Goal: Task Accomplishment & Management: Manage account settings

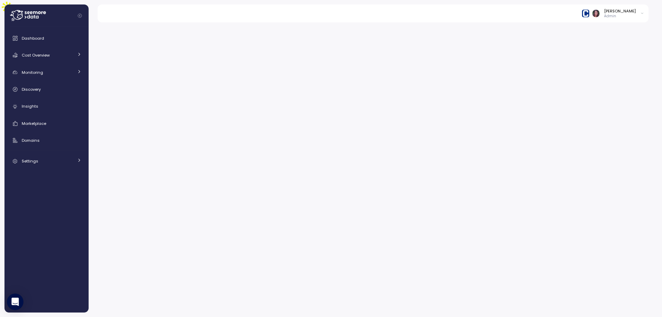
click at [589, 12] on img at bounding box center [585, 13] width 7 height 7
click at [607, 45] on div "Paychex" at bounding box center [610, 45] width 45 height 6
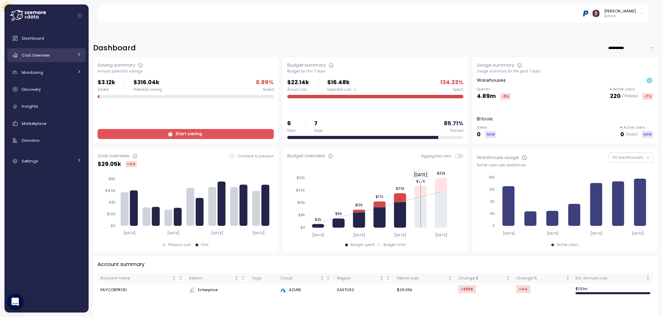
click at [49, 59] on link "Cost Overview" at bounding box center [46, 55] width 79 height 14
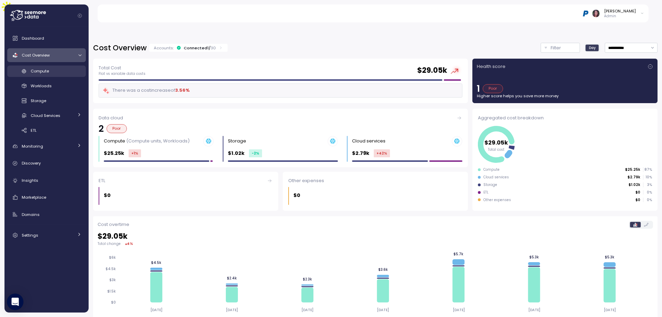
click at [44, 67] on link "Compute" at bounding box center [46, 70] width 79 height 11
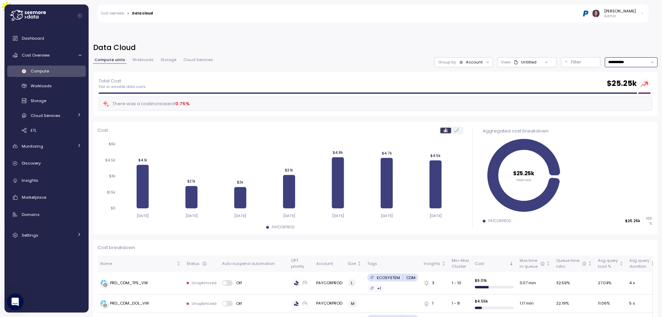
click at [613, 57] on input "**********" at bounding box center [631, 62] width 53 height 10
click at [602, 110] on div "Last year" at bounding box center [621, 114] width 59 height 9
type input "*********"
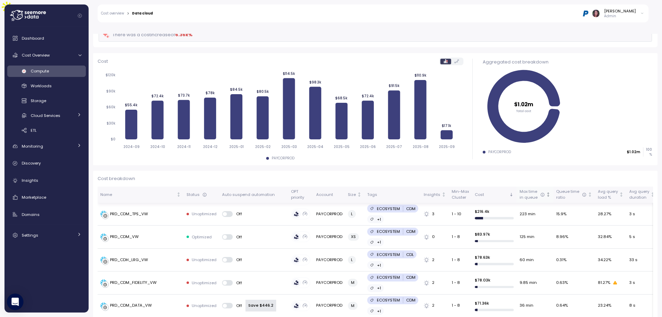
scroll to position [23, 0]
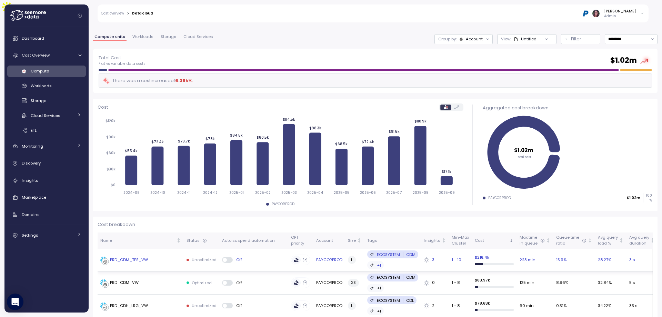
drag, startPoint x: 124, startPoint y: 245, endPoint x: 118, endPoint y: 243, distance: 7.1
click at [118, 257] on div "PRD_CDM_TPS_VW" at bounding box center [129, 260] width 38 height 6
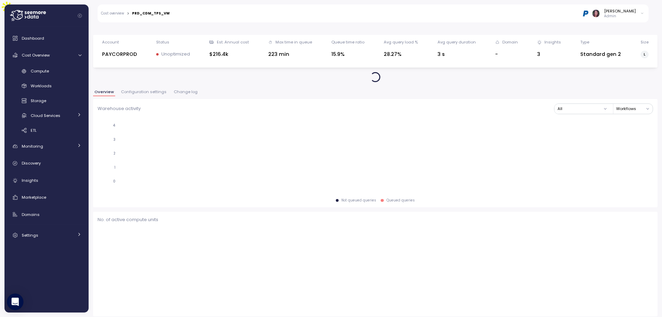
scroll to position [24, 0]
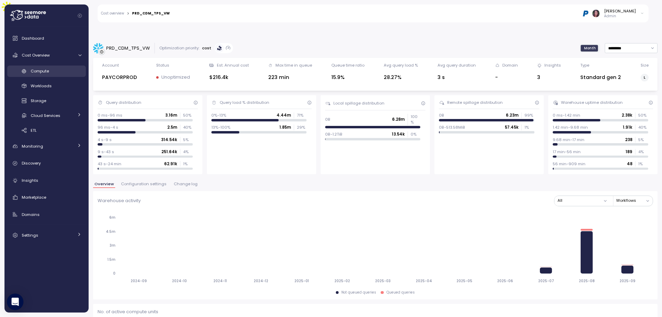
click at [45, 69] on span "Compute" at bounding box center [40, 71] width 18 height 6
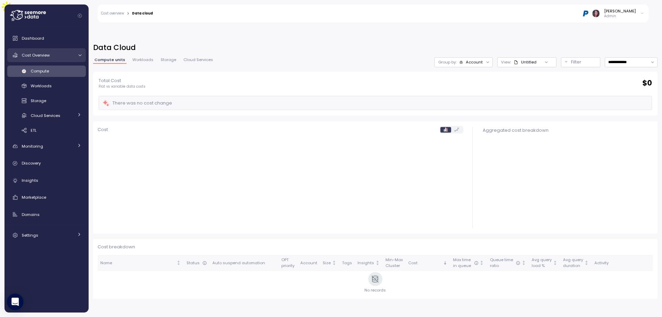
click at [50, 54] on div "Cost Overview" at bounding box center [48, 55] width 52 height 7
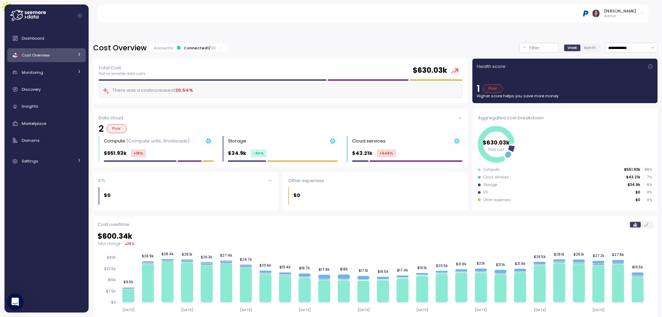
click at [207, 45] on div "Connected 1 / 30" at bounding box center [200, 48] width 32 height 6
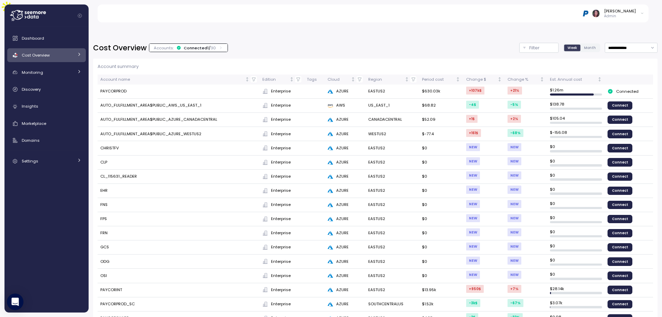
click at [207, 45] on div "Connected 1 / 30" at bounding box center [200, 48] width 32 height 6
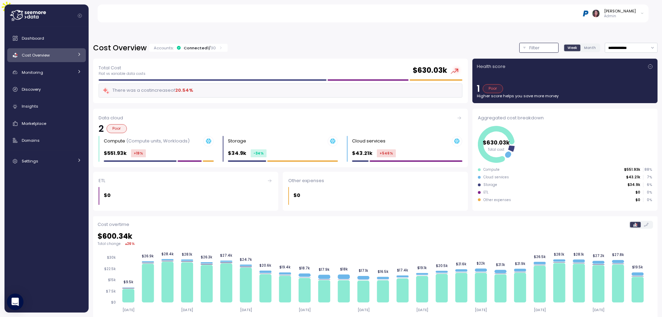
click at [529, 44] on p "Filter" at bounding box center [534, 47] width 10 height 7
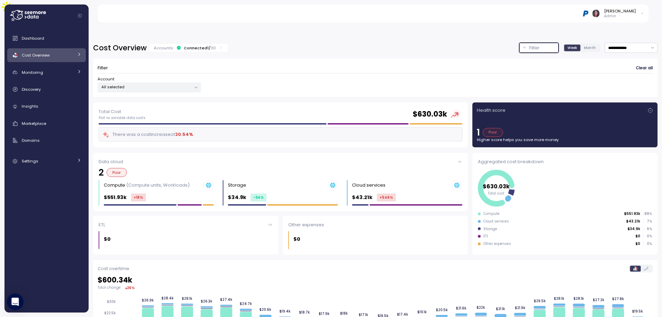
click at [150, 84] on p "All selected" at bounding box center [146, 87] width 90 height 6
click at [169, 76] on div "Account All selected" at bounding box center [149, 84] width 103 height 16
click at [541, 43] on button "Filter" at bounding box center [538, 48] width 39 height 10
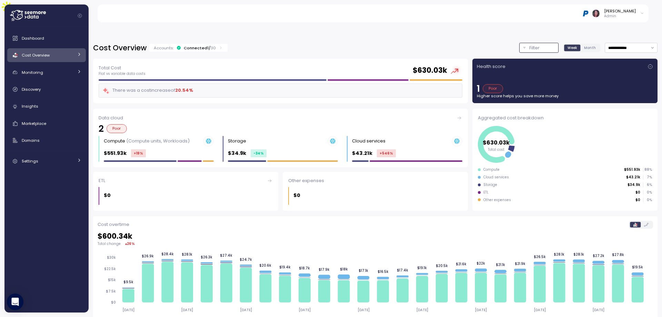
click at [521, 43] on button "Filter" at bounding box center [538, 48] width 39 height 10
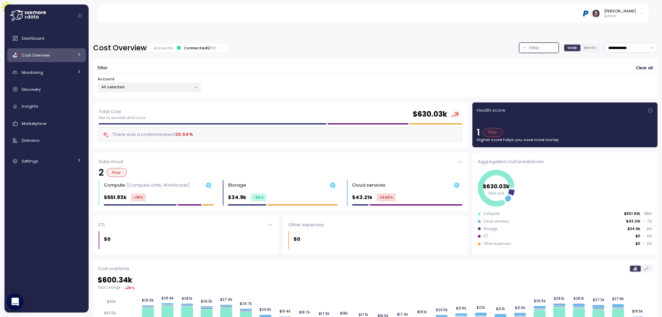
click at [191, 82] on div at bounding box center [196, 87] width 10 height 10
click at [126, 84] on p "All selected" at bounding box center [146, 87] width 90 height 6
click at [143, 110] on p "PAYCORPROD" at bounding box center [142, 109] width 26 height 6
click at [298, 102] on div "Total Cost Flat vs variable data costs $ 630.03k There was a cost increase of 2…" at bounding box center [280, 124] width 375 height 45
click at [71, 55] on div "Cost Overview" at bounding box center [48, 55] width 52 height 7
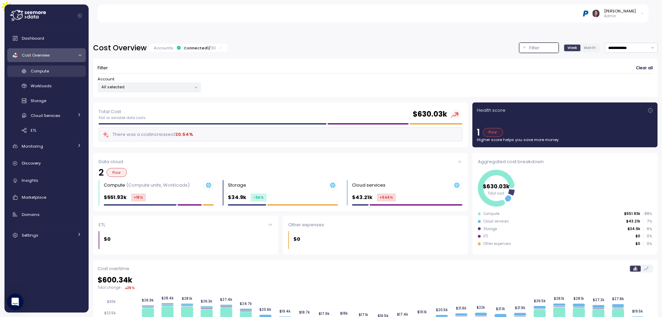
click at [58, 67] on link "Compute" at bounding box center [46, 70] width 79 height 11
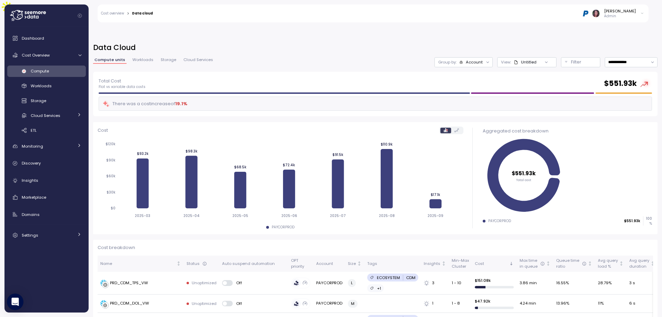
click at [466, 59] on div "Account" at bounding box center [474, 62] width 17 height 6
click at [456, 86] on p "Compute unit" at bounding box center [457, 85] width 27 height 6
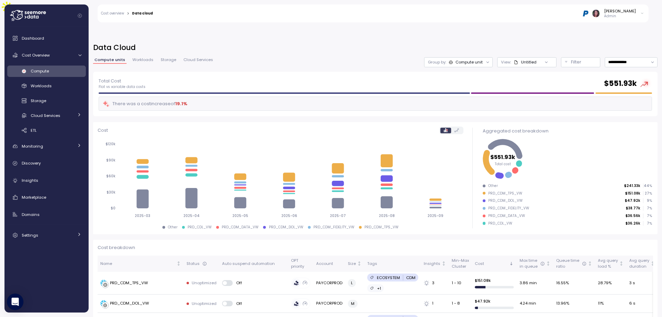
click at [463, 59] on div "Compute unit" at bounding box center [468, 62] width 27 height 6
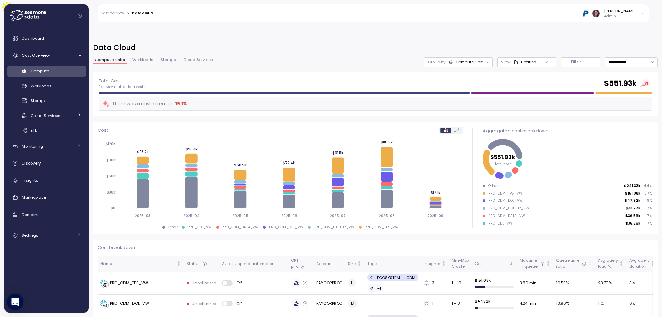
click at [520, 57] on div "View: Untitled" at bounding box center [526, 62] width 59 height 10
click at [571, 59] on div "Filter" at bounding box center [584, 62] width 26 height 7
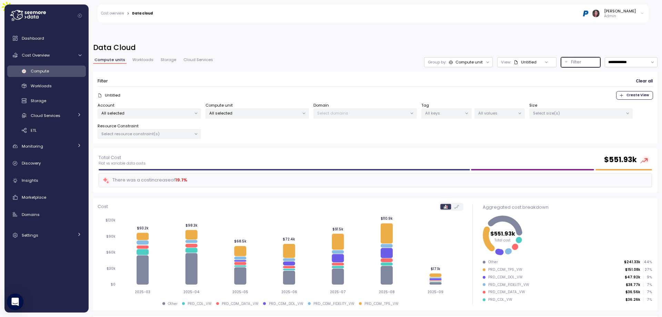
click at [174, 110] on p "All selected" at bounding box center [146, 113] width 90 height 6
click at [234, 110] on p "All selected" at bounding box center [254, 113] width 90 height 6
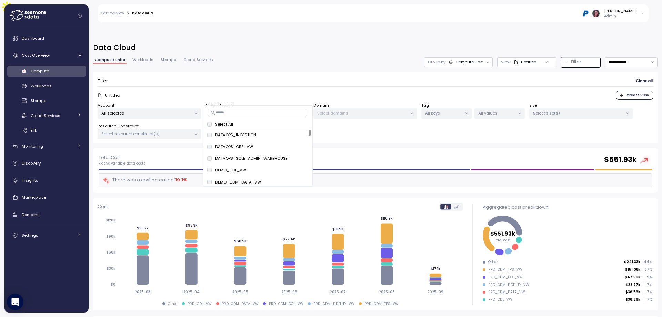
click at [246, 113] on input at bounding box center [257, 113] width 99 height 8
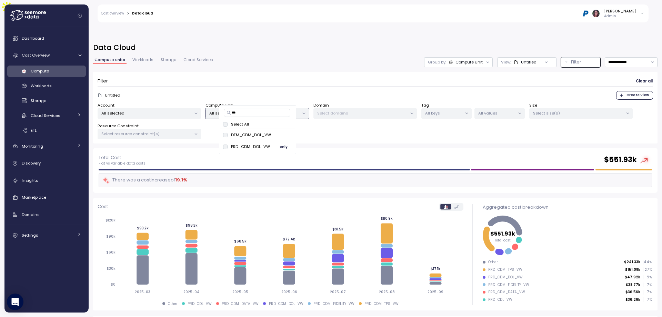
click at [284, 146] on span "only" at bounding box center [284, 147] width 8 height 8
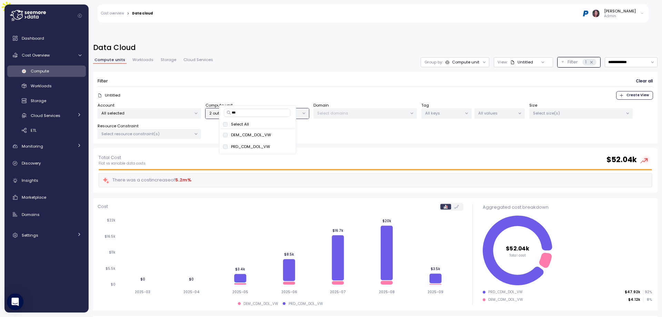
click at [263, 110] on p "2 out of 80 selected" at bounding box center [254, 113] width 90 height 6
click at [224, 125] on div "Filter Clear all Untitled Create View Account All selected Compute unit 2 out o…" at bounding box center [375, 108] width 564 height 72
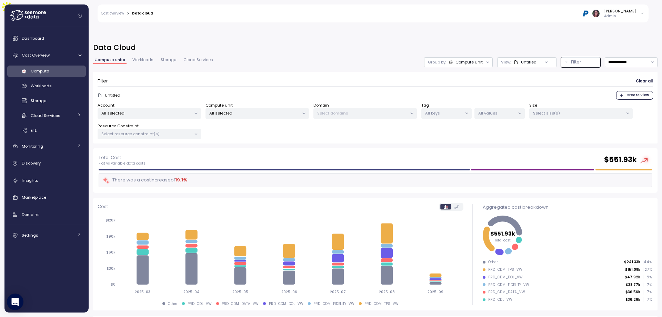
click at [246, 110] on p "All selected" at bounding box center [254, 113] width 90 height 6
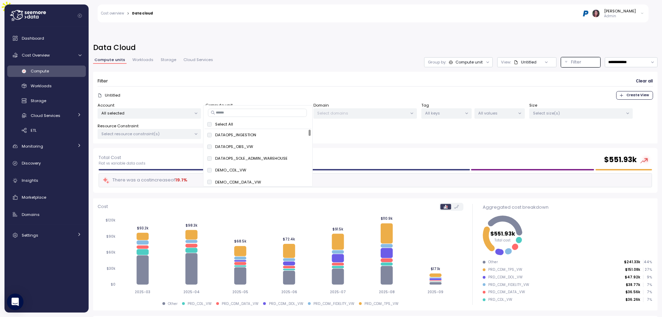
click at [310, 102] on div "Account All selected Compute unit All selected Domain Select domains Tag All ke…" at bounding box center [375, 120] width 555 height 37
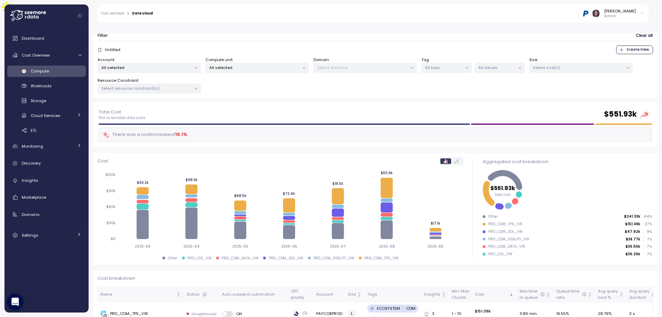
scroll to position [46, 0]
click at [506, 229] on div "PRD_CDM_DOL_VW" at bounding box center [505, 231] width 34 height 5
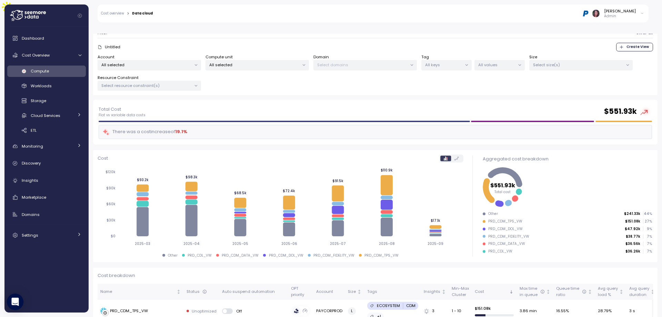
scroll to position [23, 0]
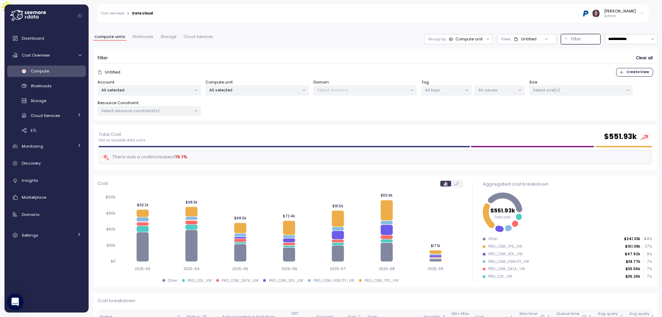
click at [183, 85] on div "All selected" at bounding box center [149, 90] width 103 height 10
click at [262, 87] on p "All selected" at bounding box center [254, 90] width 90 height 6
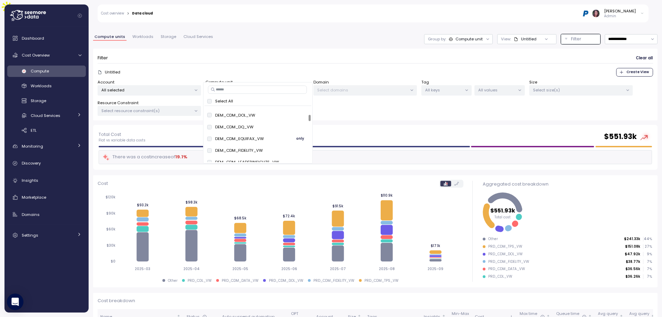
scroll to position [161, 0]
click at [257, 90] on input at bounding box center [257, 89] width 99 height 8
type input "***"
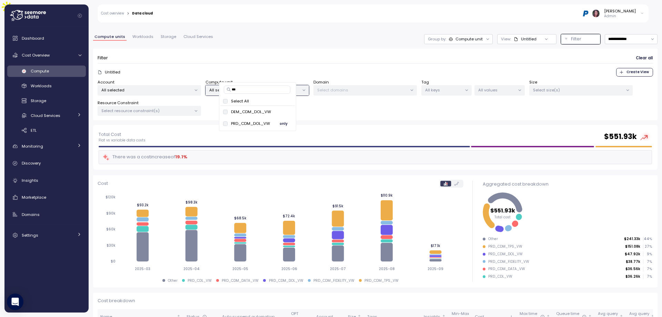
click at [283, 123] on span "only" at bounding box center [284, 124] width 8 height 8
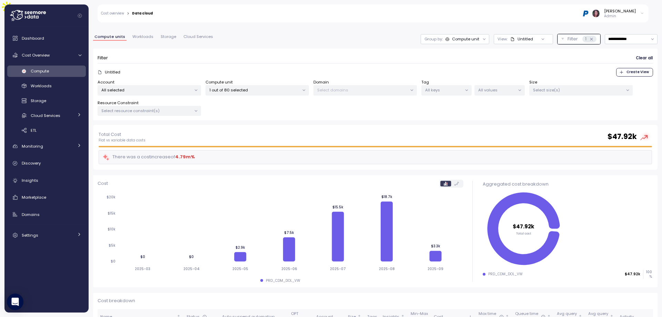
click at [517, 125] on div "Total Cost Flat vs variable data costs $ 47.92k There was a cost increase of 4.…" at bounding box center [375, 147] width 564 height 45
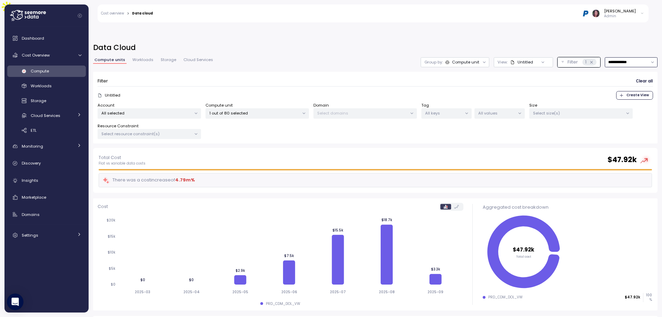
click at [624, 57] on input "**********" at bounding box center [631, 62] width 53 height 10
click at [596, 112] on div "Last year" at bounding box center [608, 114] width 26 height 6
type input "*********"
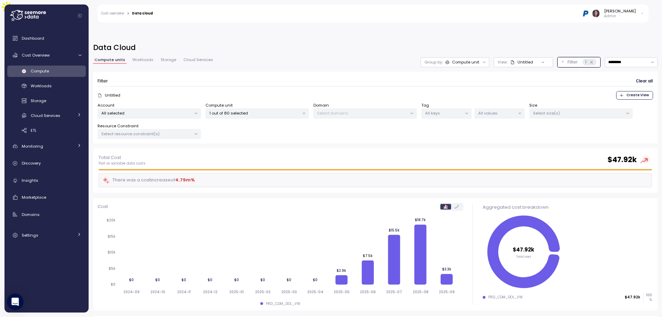
click at [188, 176] on div "4.79m %" at bounding box center [185, 179] width 20 height 7
drag, startPoint x: 110, startPoint y: 160, endPoint x: 211, endPoint y: 163, distance: 100.7
click at [211, 173] on div "There was a cost increase of 4.79m %" at bounding box center [375, 180] width 553 height 14
click at [586, 11] on div "Elvire Lukov Admin" at bounding box center [402, 13] width 491 height 18
click at [589, 14] on div "Elvire Lukov Admin" at bounding box center [402, 13] width 491 height 18
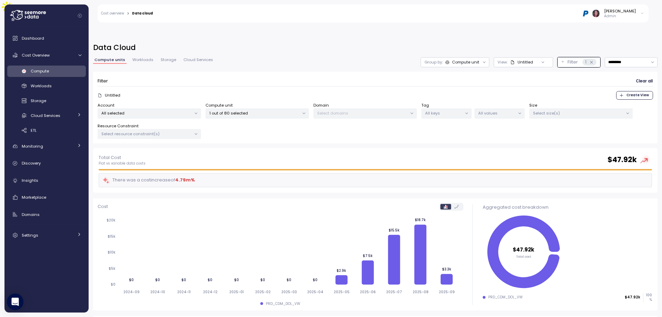
click at [589, 14] on img at bounding box center [585, 13] width 7 height 7
click at [617, 50] on div "Arch Capital Group" at bounding box center [610, 53] width 45 height 6
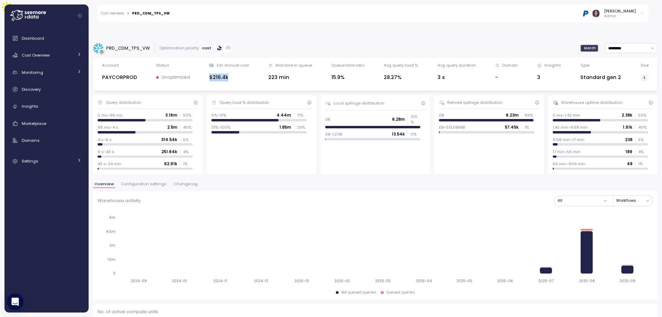
drag, startPoint x: 204, startPoint y: 61, endPoint x: 246, endPoint y: 67, distance: 43.1
click at [246, 67] on div "Account PAYCORPROD Status Unoptimized Est. Annual cost $216.4k Max time in queu…" at bounding box center [375, 74] width 555 height 24
click at [622, 43] on input "*********" at bounding box center [631, 48] width 53 height 10
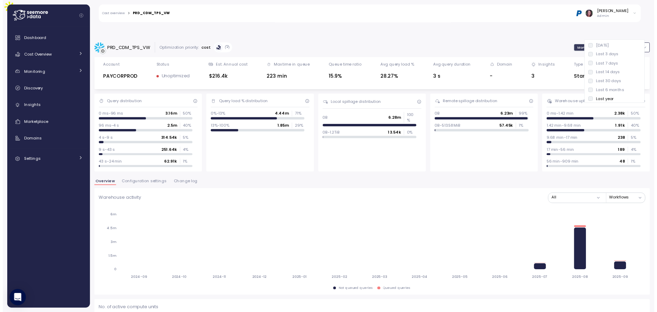
scroll to position [2, 0]
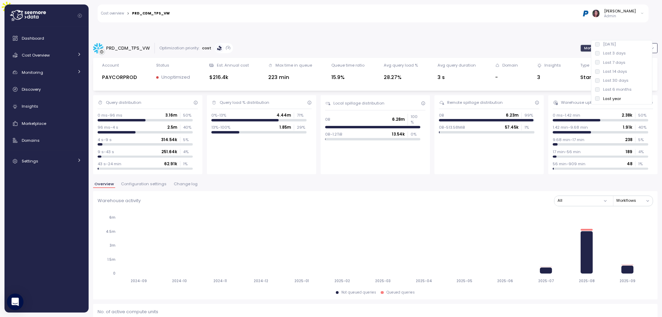
type input "**********"
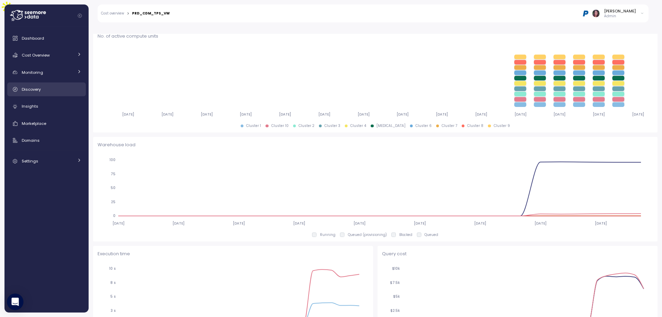
scroll to position [184, 0]
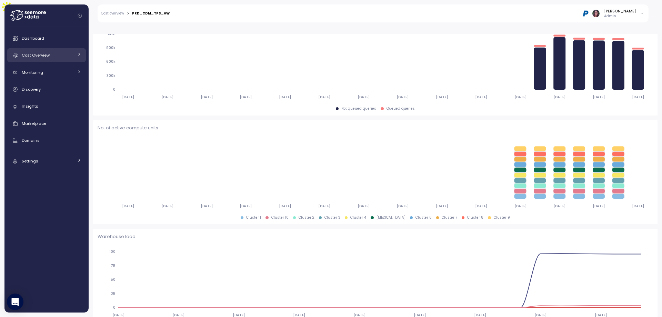
click at [44, 51] on link "Cost Overview" at bounding box center [46, 55] width 79 height 14
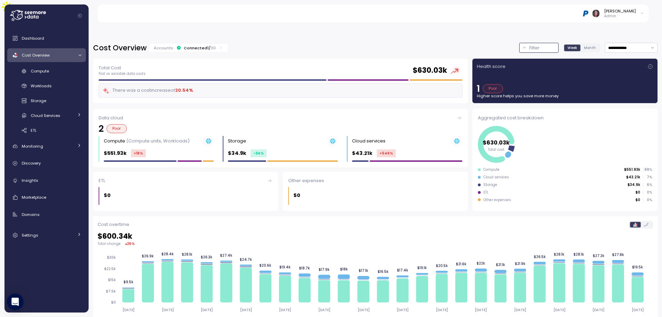
click at [529, 44] on p "Filter" at bounding box center [534, 47] width 10 height 7
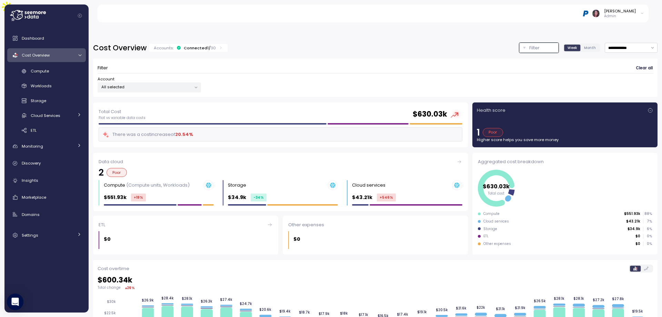
click at [171, 76] on div "Account All selected" at bounding box center [149, 84] width 103 height 16
click at [171, 84] on p "All selected" at bounding box center [146, 87] width 90 height 6
click at [583, 76] on div "Account All selected" at bounding box center [375, 84] width 555 height 16
click at [194, 85] on icon at bounding box center [196, 87] width 4 height 4
click at [32, 237] on span "Settings" at bounding box center [30, 235] width 17 height 6
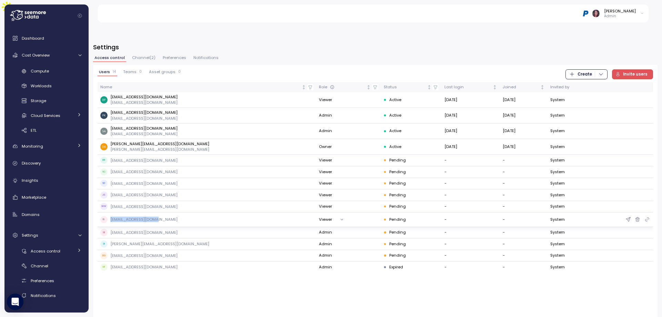
drag, startPoint x: 170, startPoint y: 204, endPoint x: 107, endPoint y: 204, distance: 63.1
click at [107, 216] on div "EL [EMAIL_ADDRESS][DOMAIN_NAME]" at bounding box center [206, 219] width 213 height 7
copy p "[EMAIL_ADDRESS][DOMAIN_NAME]"
drag, startPoint x: 111, startPoint y: 145, endPoint x: 168, endPoint y: 149, distance: 57.0
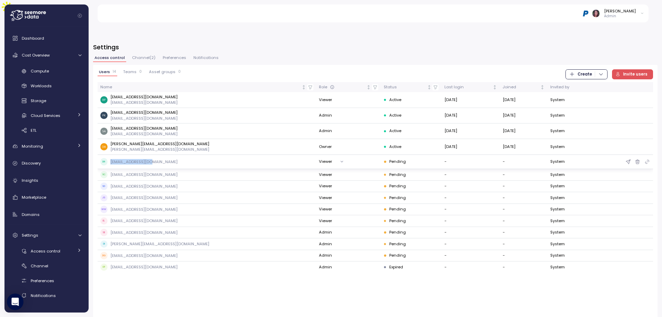
click at [168, 158] on div "DR [PERSON_NAME][EMAIL_ADDRESS][DOMAIN_NAME]" at bounding box center [206, 161] width 213 height 7
click at [59, 68] on div "Compute" at bounding box center [56, 71] width 51 height 7
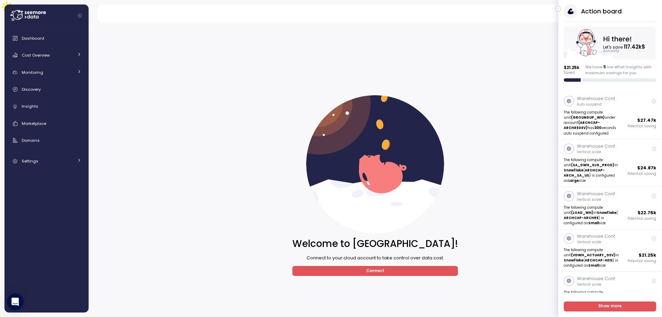
click at [558, 9] on icon "button" at bounding box center [558, 9] width 3 height 8
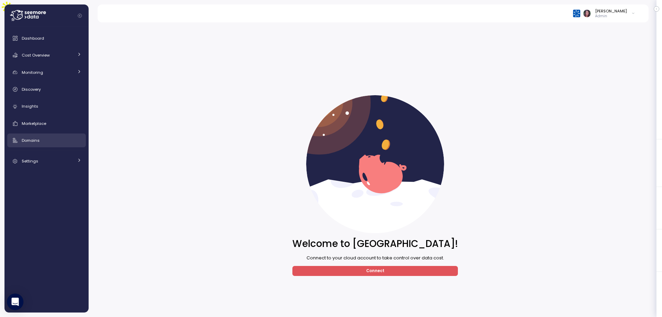
click at [37, 135] on link "Domains" at bounding box center [46, 140] width 79 height 14
click at [56, 121] on div "Marketplace" at bounding box center [52, 123] width 60 height 7
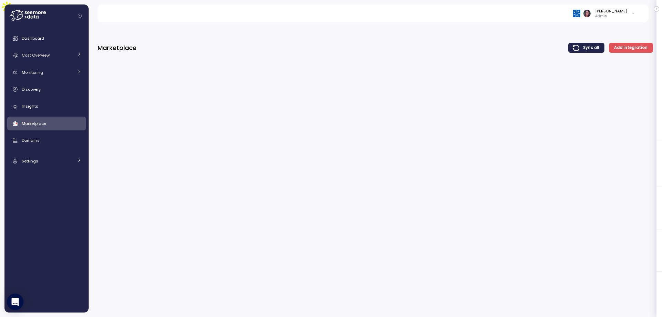
click at [4, 102] on div "Dashboard Cost Overview Compute Workloads Storage Cloud Services Clustering col…" at bounding box center [46, 169] width 84 height 285
drag, startPoint x: 66, startPoint y: 99, endPoint x: 46, endPoint y: 103, distance: 20.5
click at [63, 100] on div "Dashboard Cost Overview Compute Workloads Storage Cloud Services Clustering col…" at bounding box center [46, 99] width 79 height 136
click at [30, 106] on span "Insights" at bounding box center [30, 106] width 17 height 6
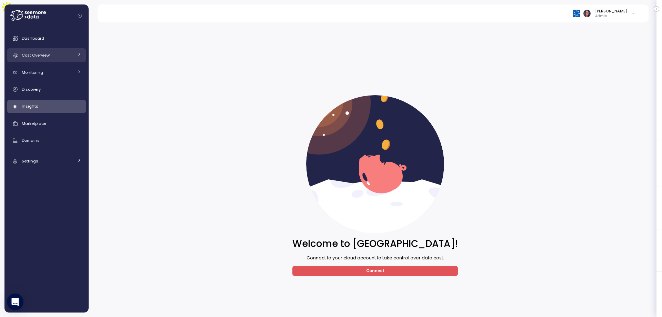
click at [52, 59] on link "Cost Overview" at bounding box center [46, 55] width 79 height 14
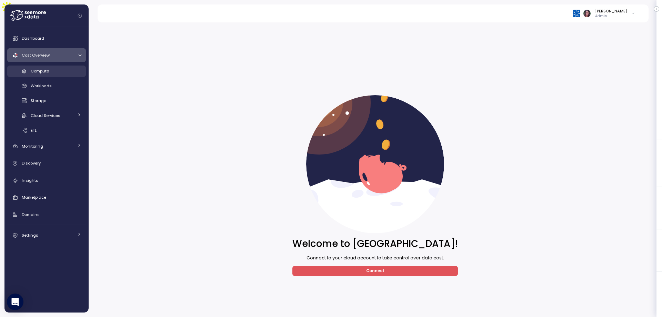
click at [48, 72] on span "Compute" at bounding box center [40, 71] width 18 height 6
click at [38, 147] on span "Monitoring" at bounding box center [32, 146] width 21 height 6
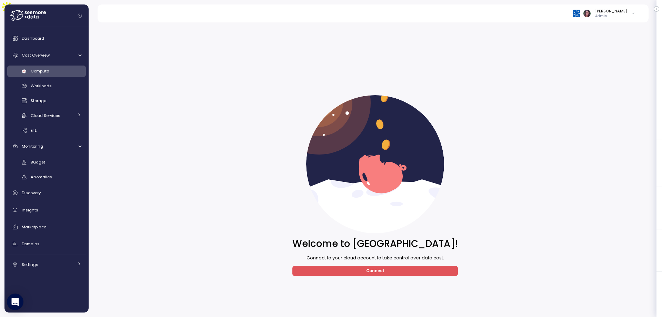
click at [356, 266] on span "Connect" at bounding box center [375, 270] width 155 height 9
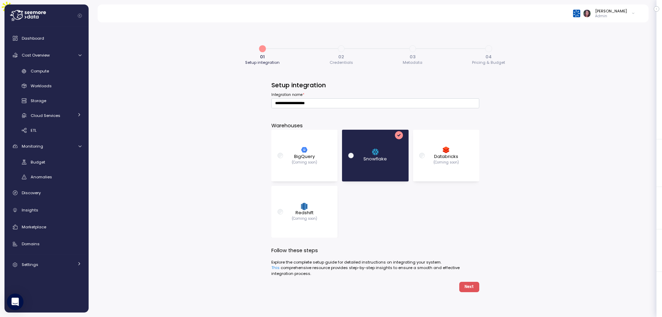
click at [33, 79] on div "Compute Workloads Storage Cloud Services Clustering columns Pipes AI Services S…" at bounding box center [46, 100] width 79 height 71
click at [45, 68] on div "Compute" at bounding box center [56, 71] width 51 height 7
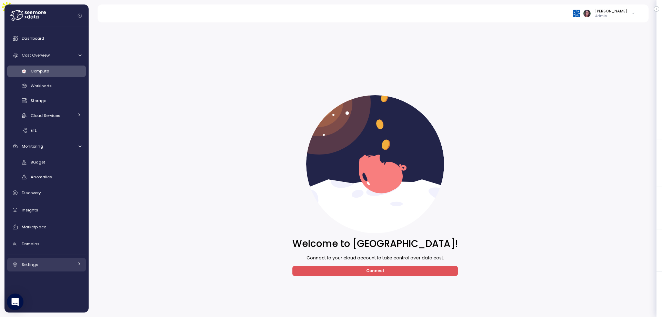
click at [34, 265] on span "Settings" at bounding box center [30, 265] width 17 height 6
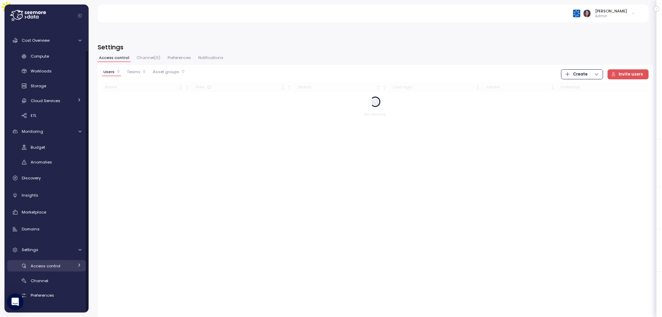
scroll to position [26, 0]
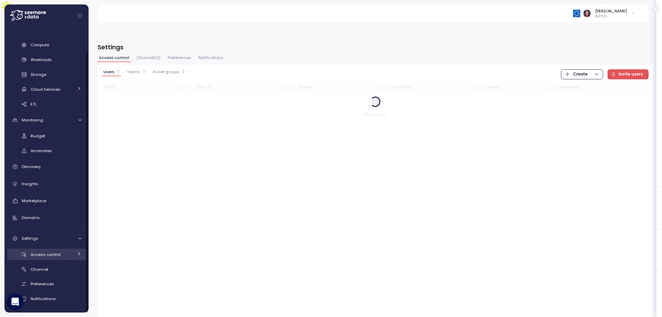
click at [52, 255] on span "Access control" at bounding box center [46, 255] width 30 height 6
click at [45, 272] on span "Users" at bounding box center [45, 269] width 11 height 6
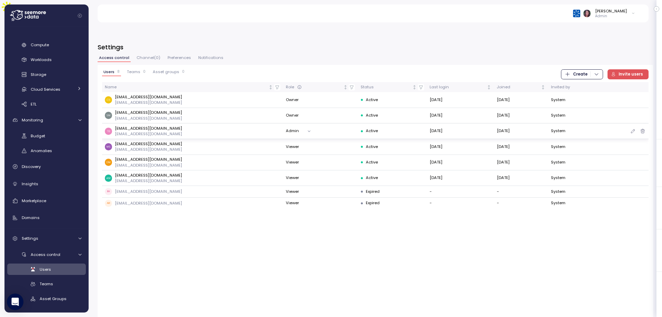
drag, startPoint x: 113, startPoint y: 112, endPoint x: 451, endPoint y: 114, distance: 338.1
click at [451, 123] on tr "tbedford@archinsurance.com tbedford@archinsurance.com Admin Active 02 Sep 2025 …" at bounding box center [375, 131] width 546 height 16
click at [40, 48] on span "Compute" at bounding box center [40, 45] width 18 height 6
